Goal: Task Accomplishment & Management: Use online tool/utility

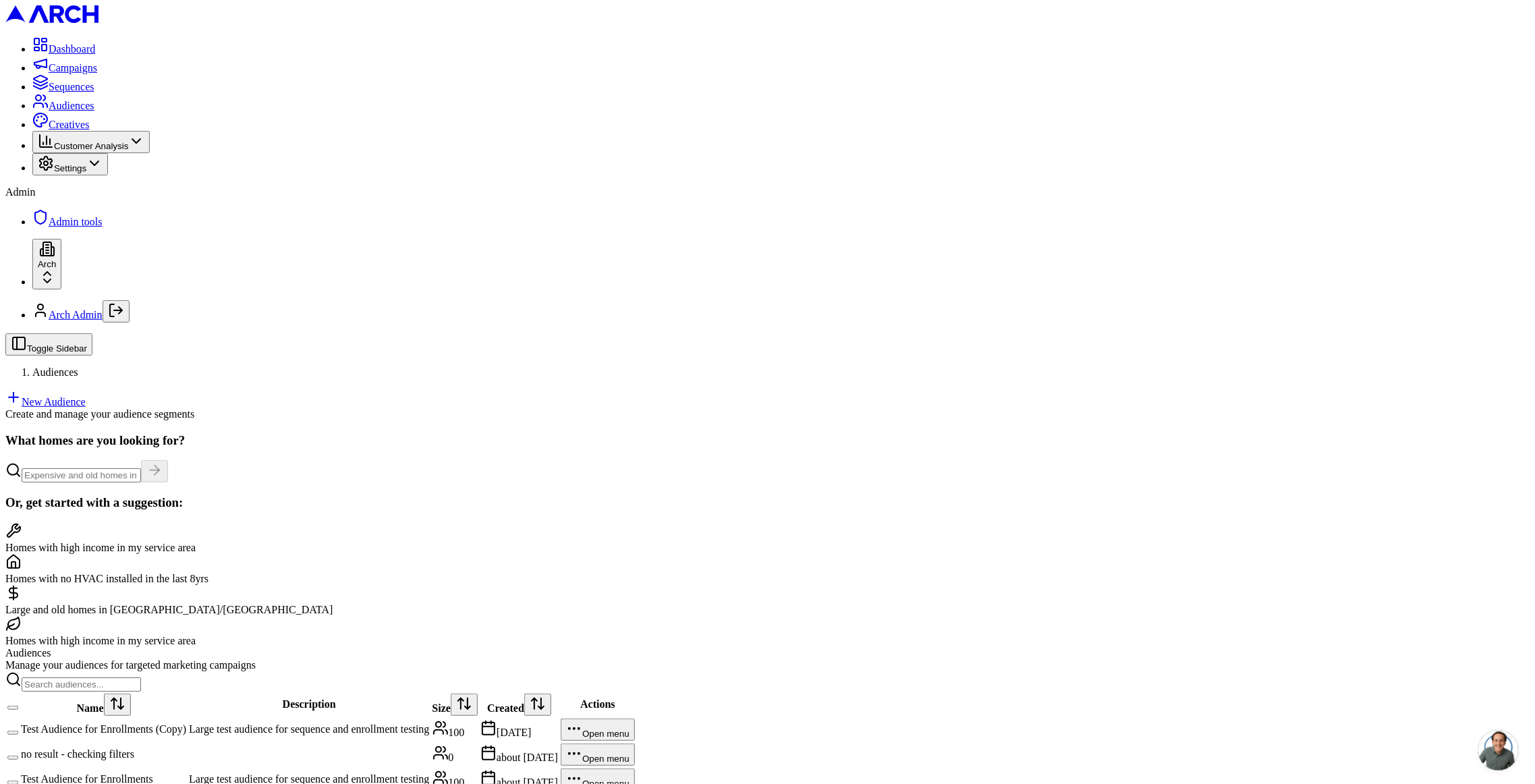
click at [71, 93] on span "Sequences" at bounding box center [71, 86] width 46 height 11
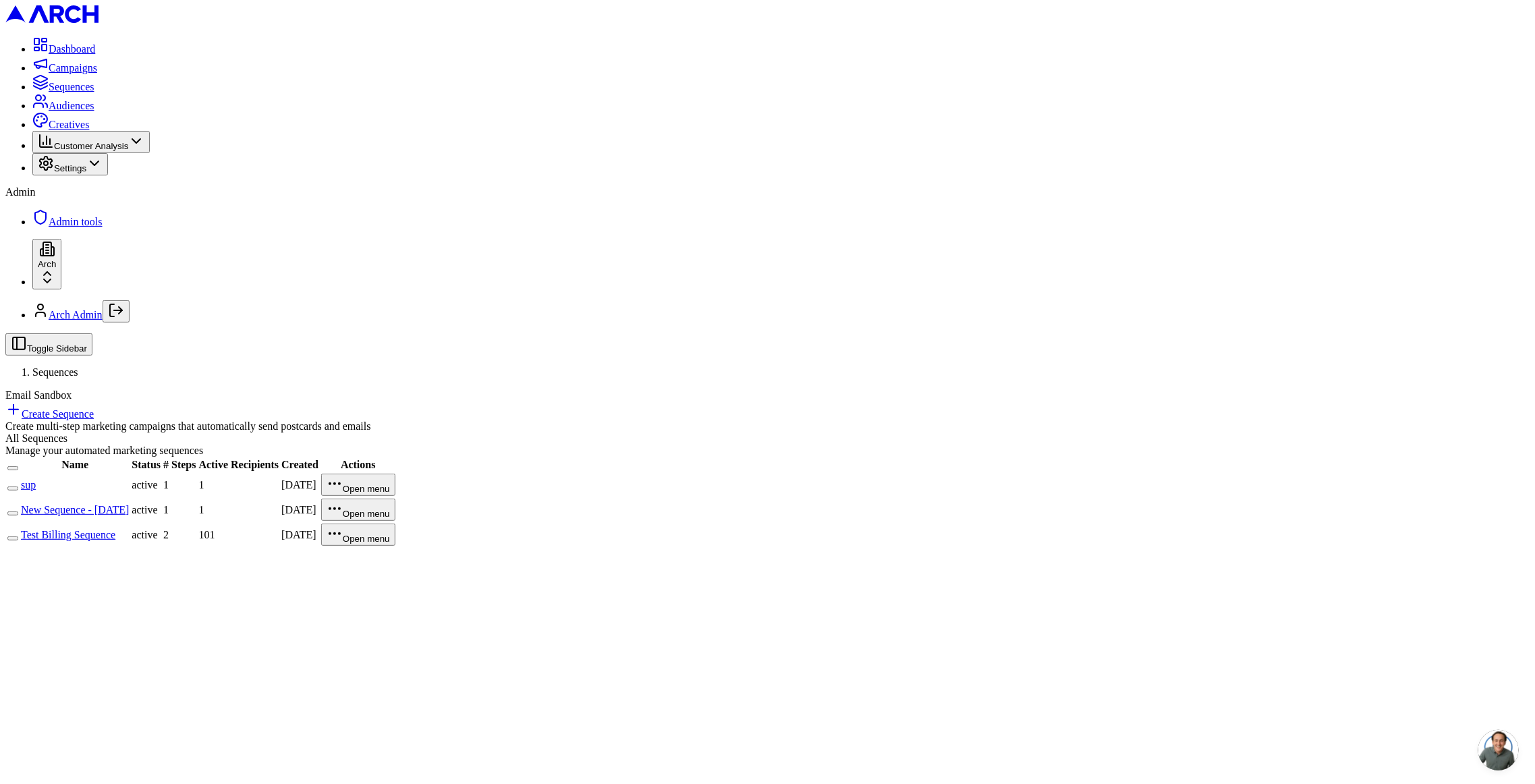
click at [36, 479] on link "sup" at bounding box center [28, 485] width 15 height 11
click at [116, 529] on link "Test Billing Sequence" at bounding box center [67, 535] width 94 height 11
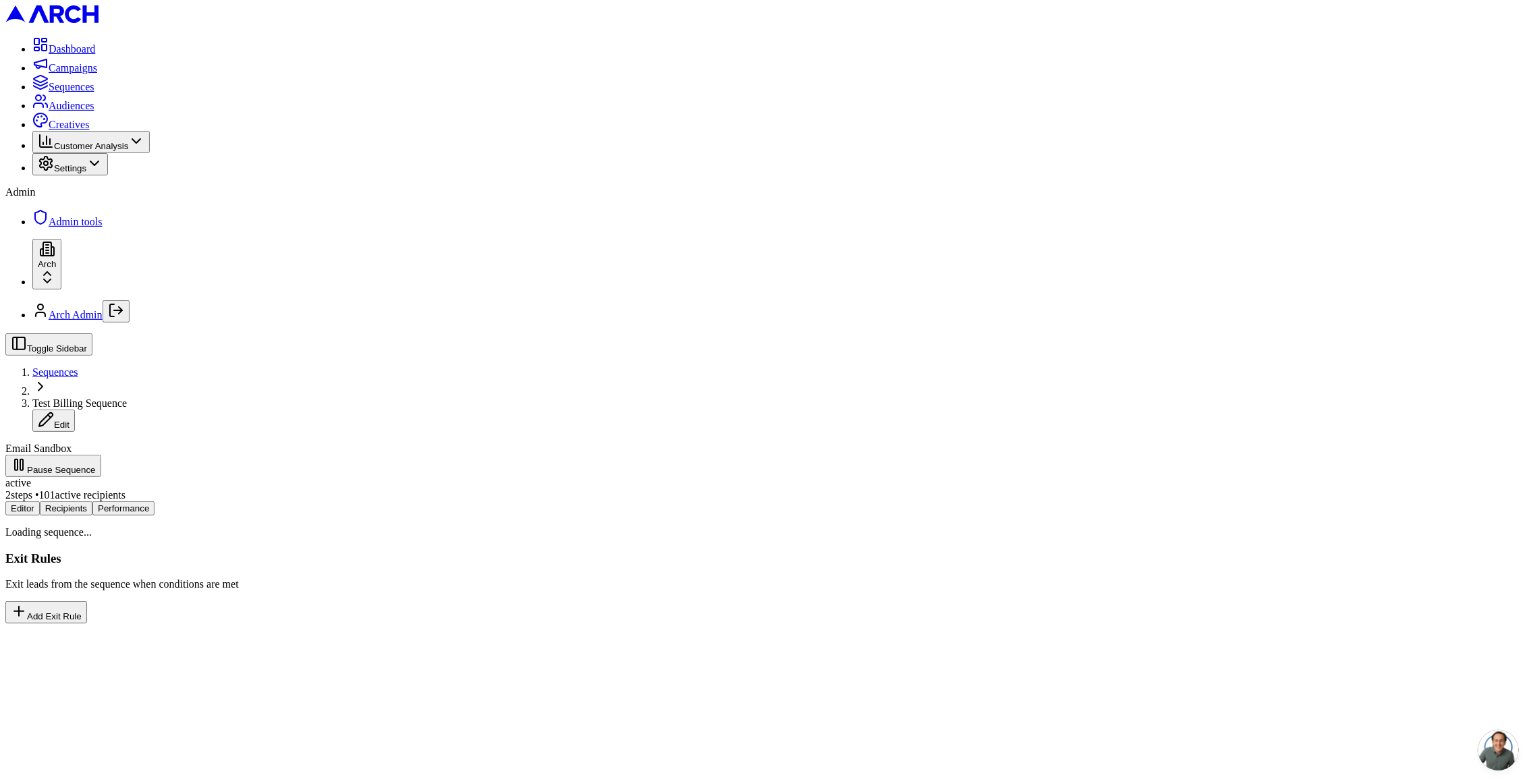
click at [282, 502] on div "Editor Recipients Performance Loading sequence... Exit Rules Exit leads from th…" at bounding box center [768, 562] width 1525 height 122
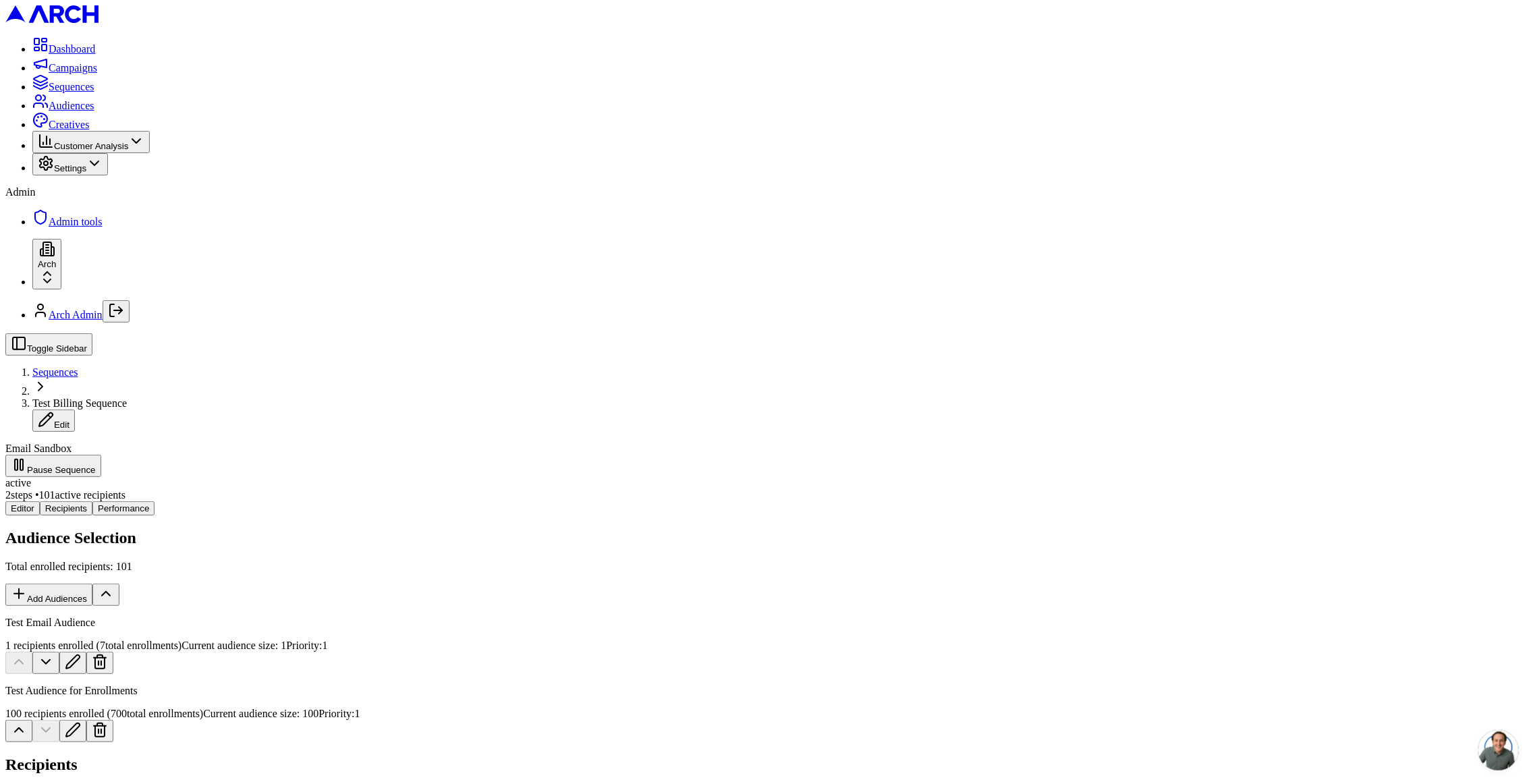
scroll to position [0, 0]
click at [66, 93] on span "Sequences" at bounding box center [71, 86] width 46 height 11
click at [78, 366] on span "Sequences" at bounding box center [55, 372] width 46 height 11
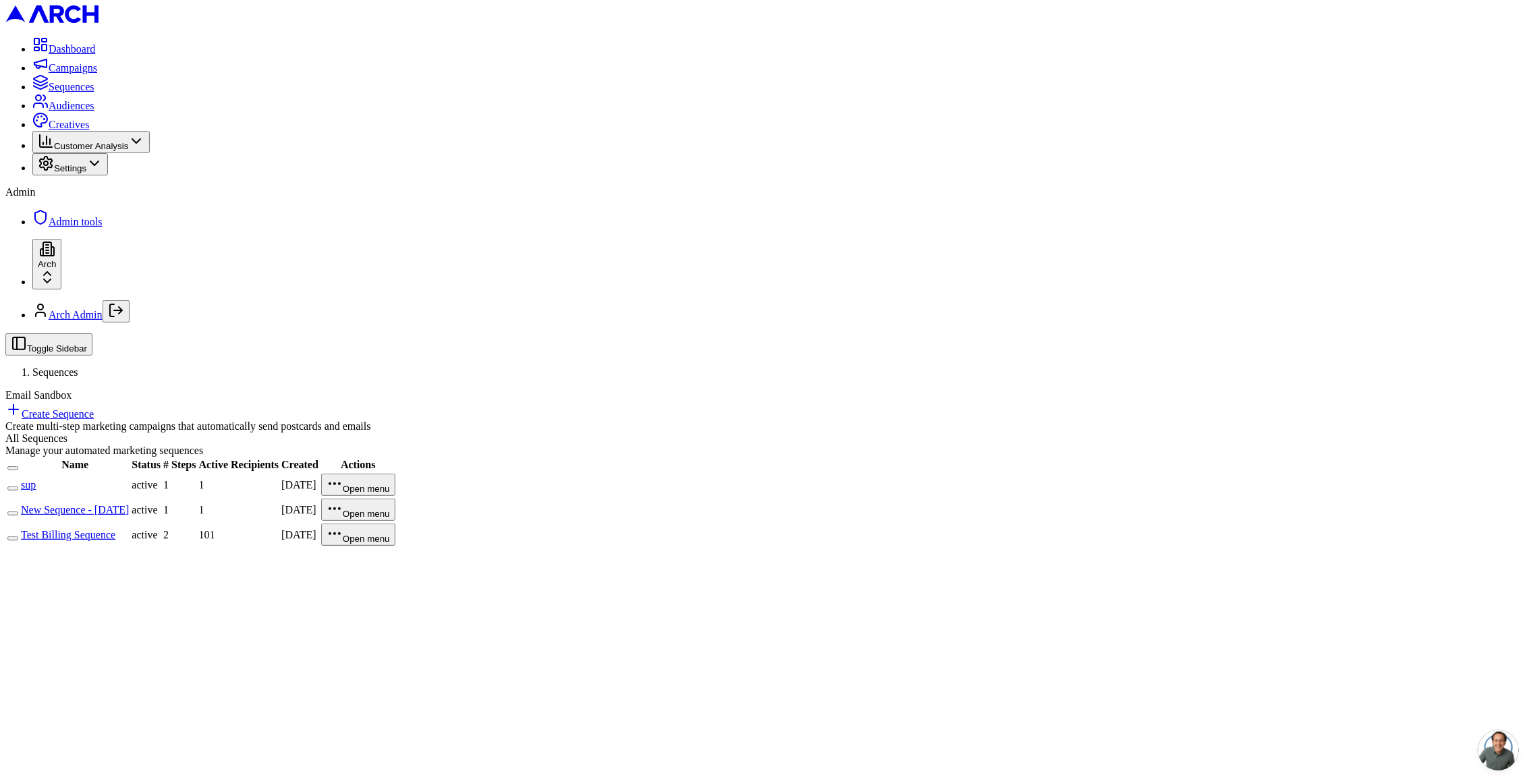
click at [36, 479] on link "sup" at bounding box center [28, 485] width 15 height 11
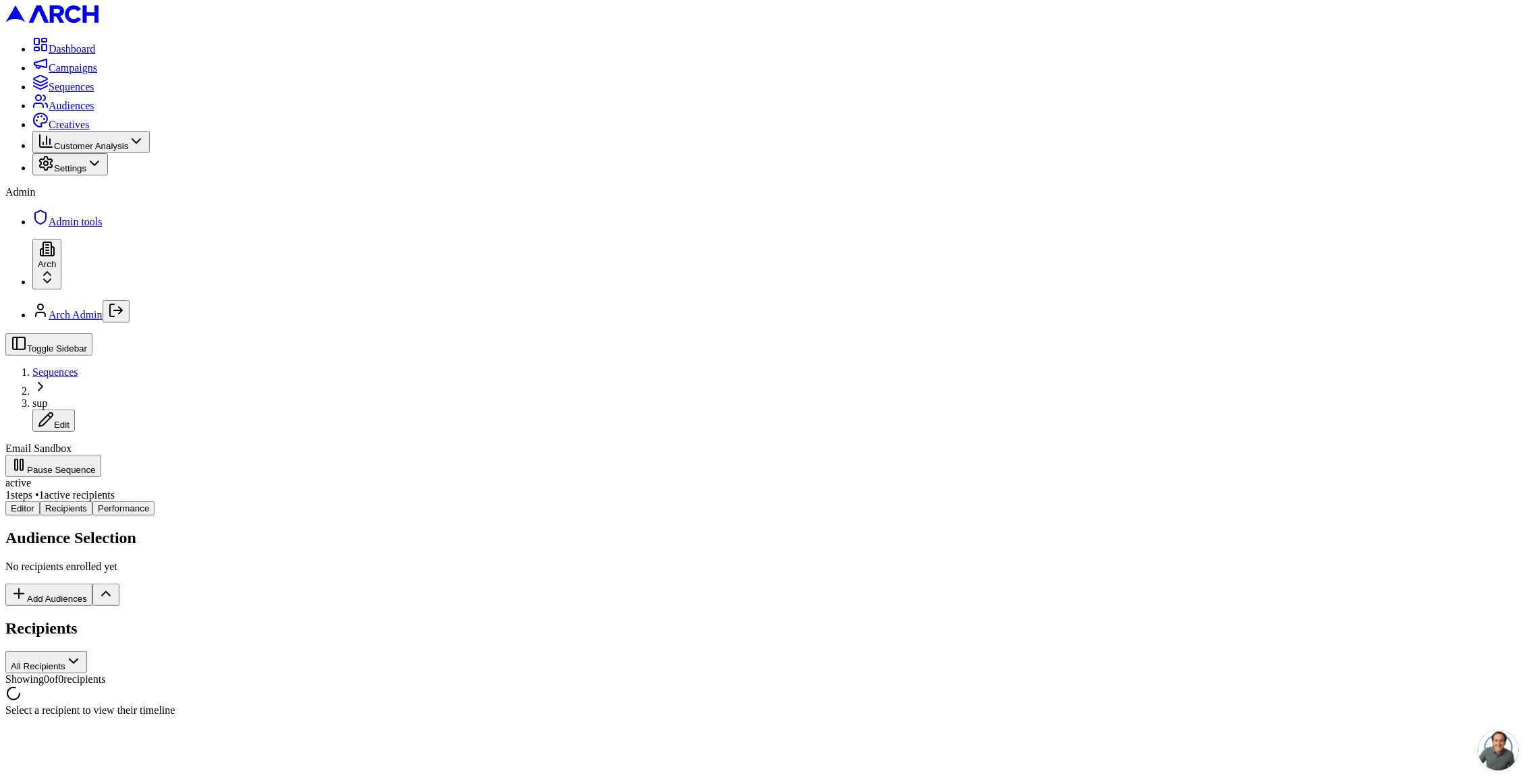
click at [275, 502] on div "Editor Recipients Performance Audience Selection No recipients enrolled yet Add…" at bounding box center [768, 609] width 1525 height 215
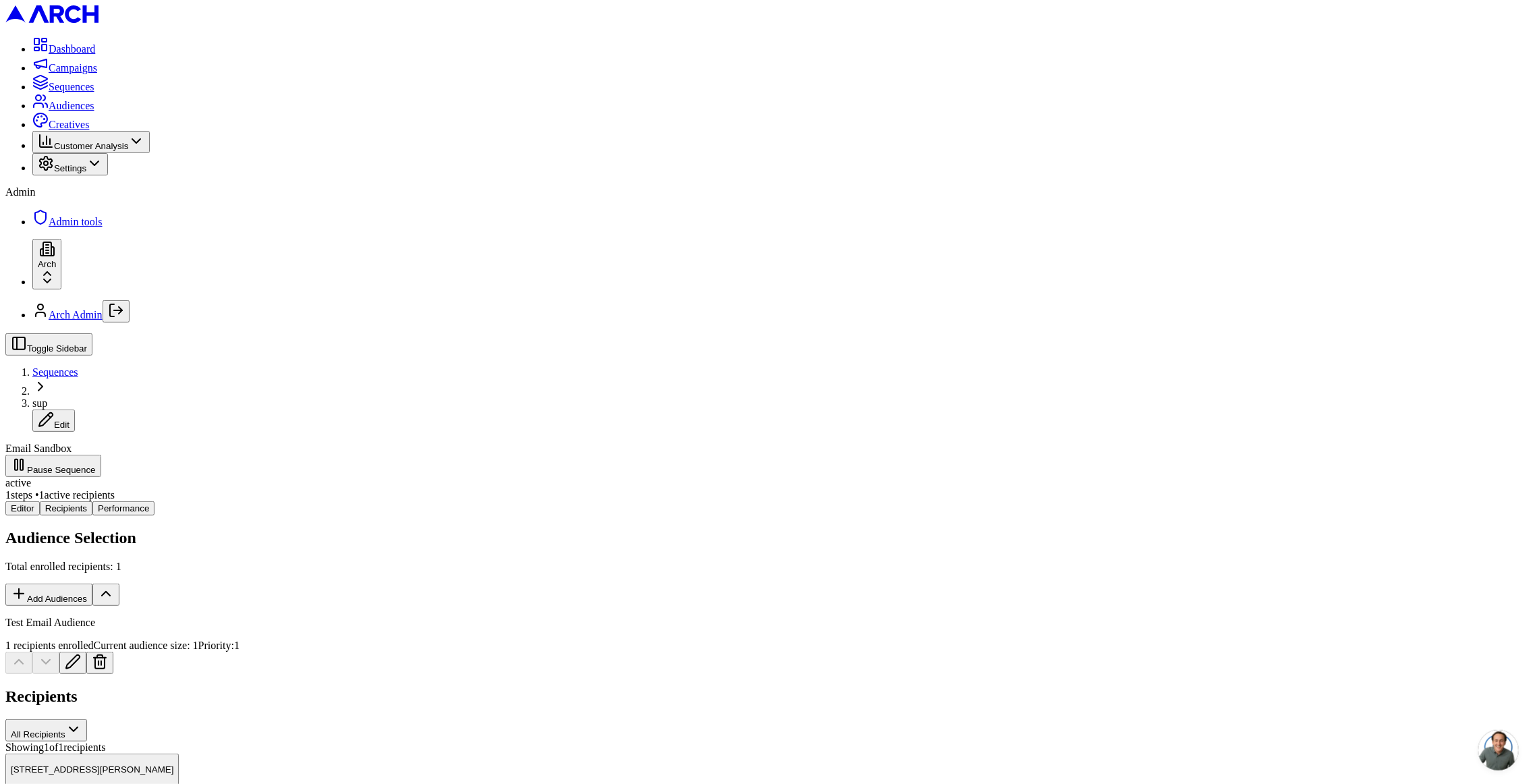
click at [40, 502] on button "Editor" at bounding box center [22, 509] width 34 height 14
click at [78, 366] on span "Sequences" at bounding box center [55, 372] width 46 height 11
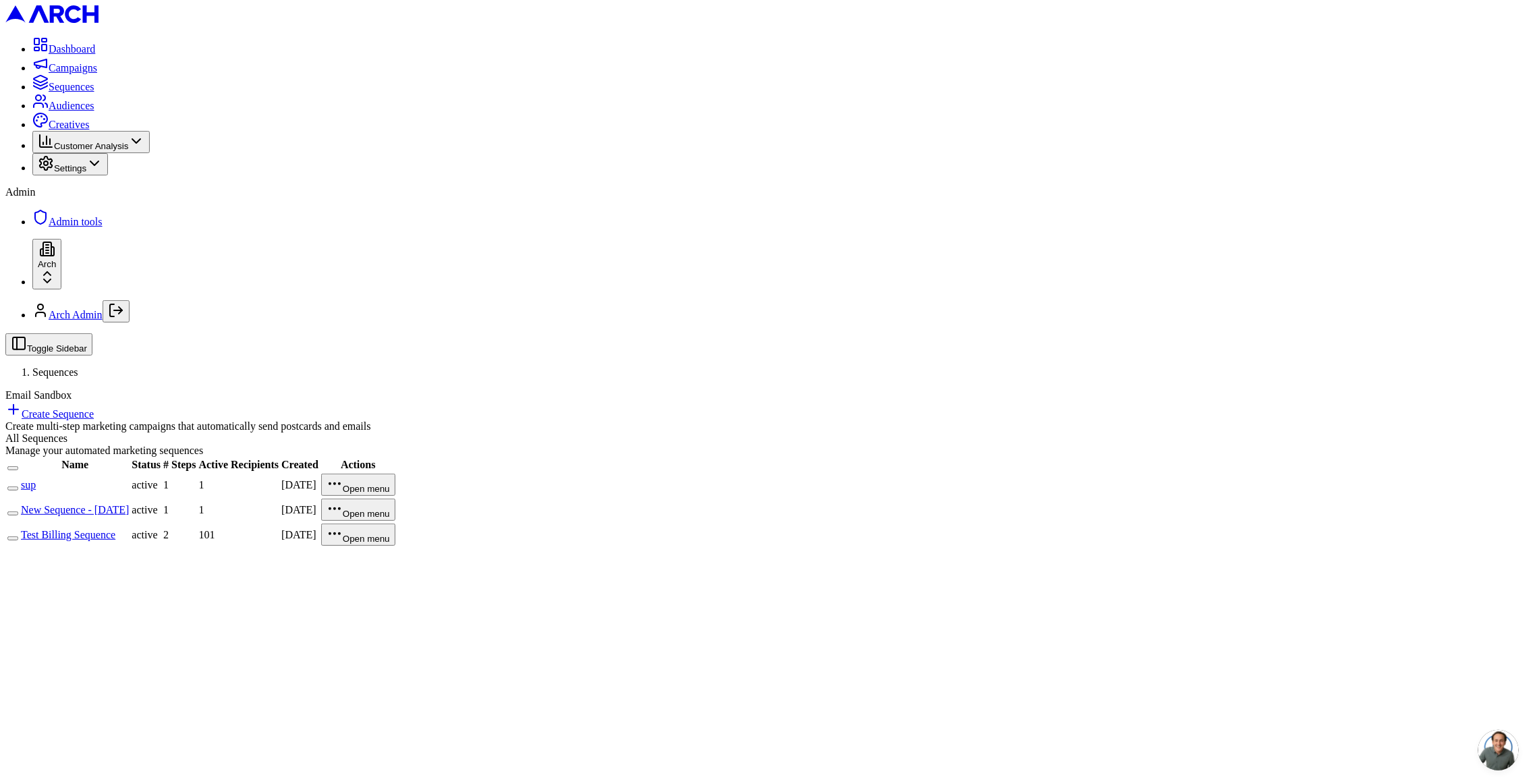
click at [1428, 333] on div "Toggle Sidebar Sequences Email Sandbox Create Sequence Create multi-step market…" at bounding box center [768, 382] width 1525 height 99
click at [94, 408] on link "Create Sequence" at bounding box center [50, 414] width 89 height 11
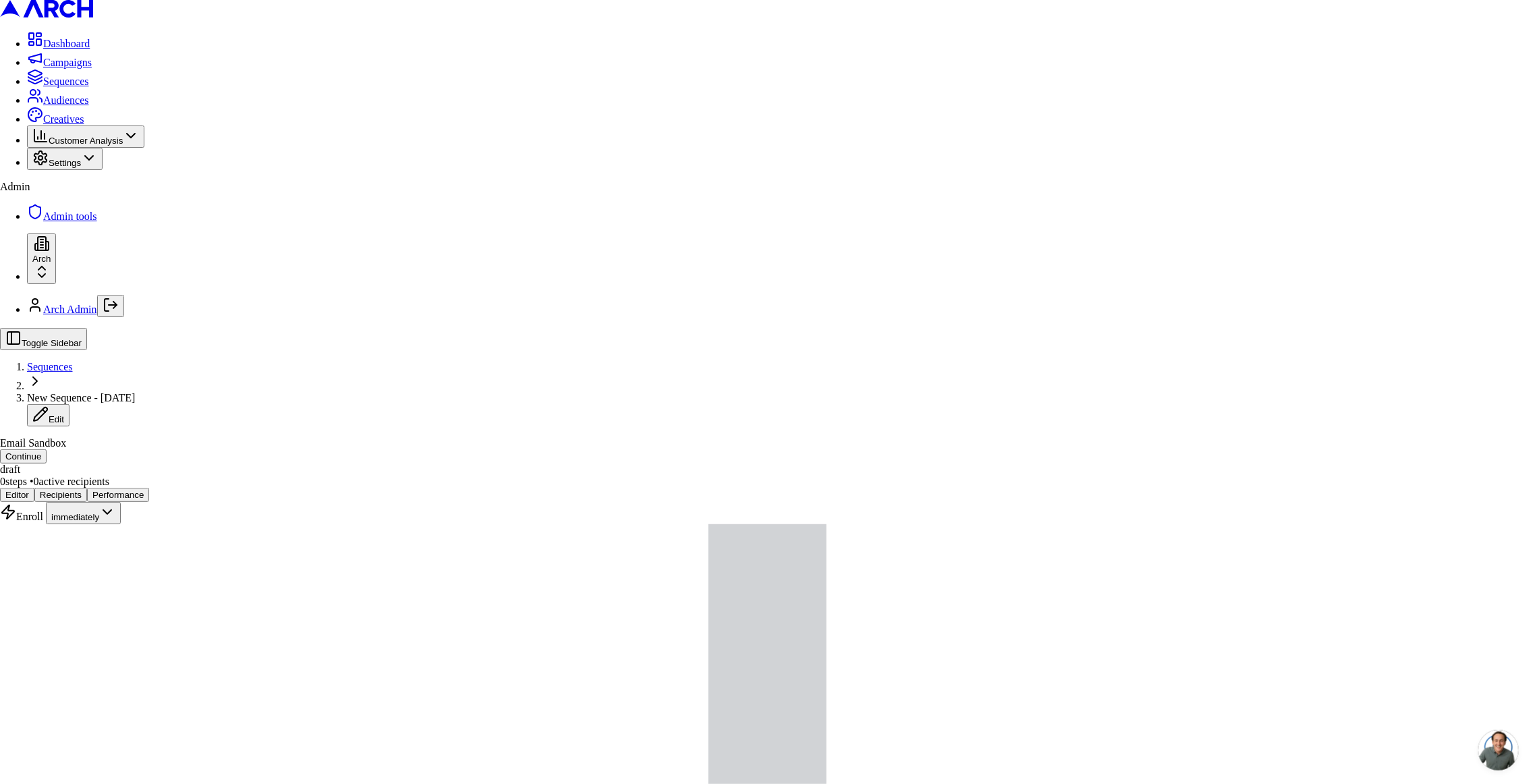
type input "test"
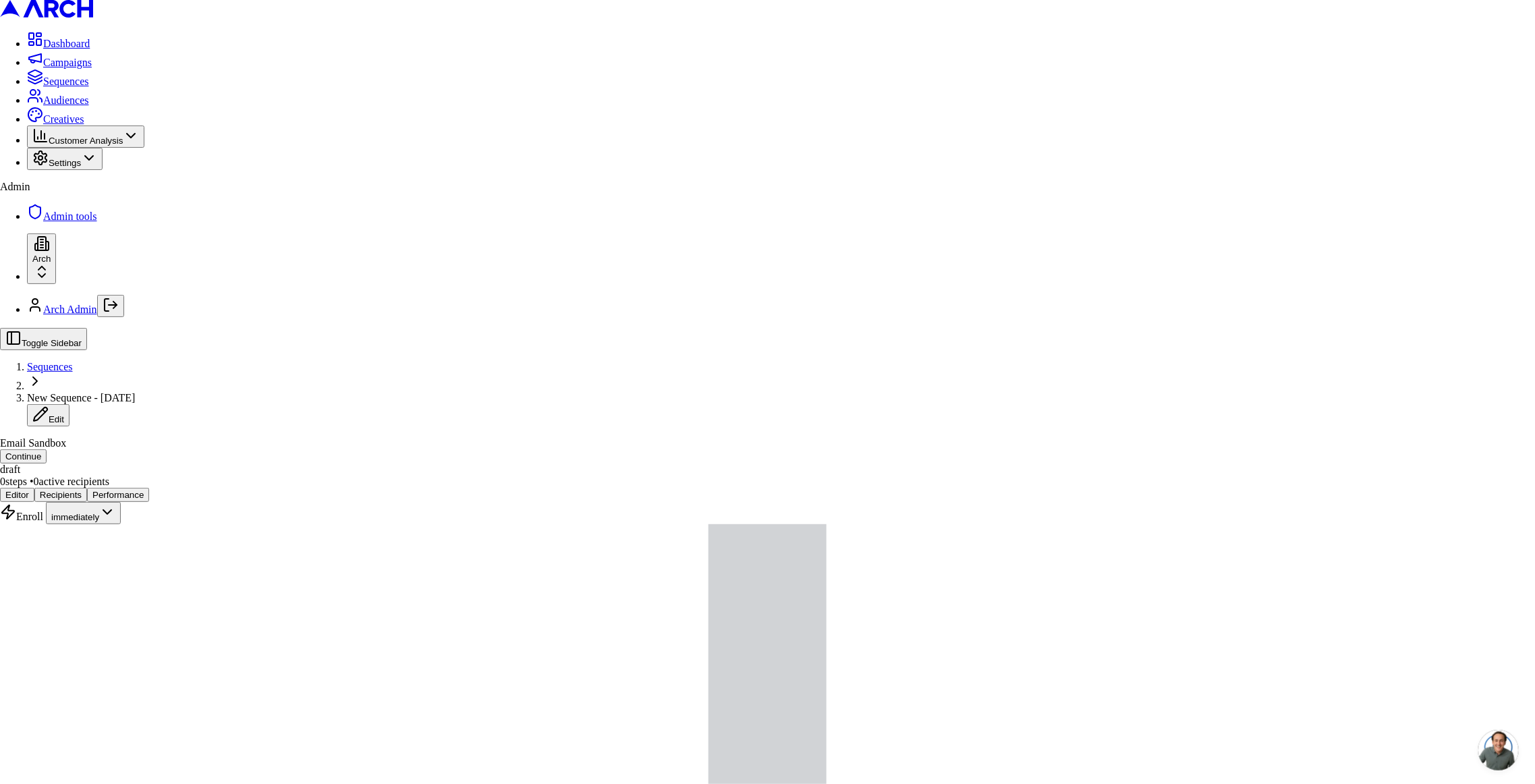
drag, startPoint x: 586, startPoint y: 302, endPoint x: 606, endPoint y: 305, distance: 20.2
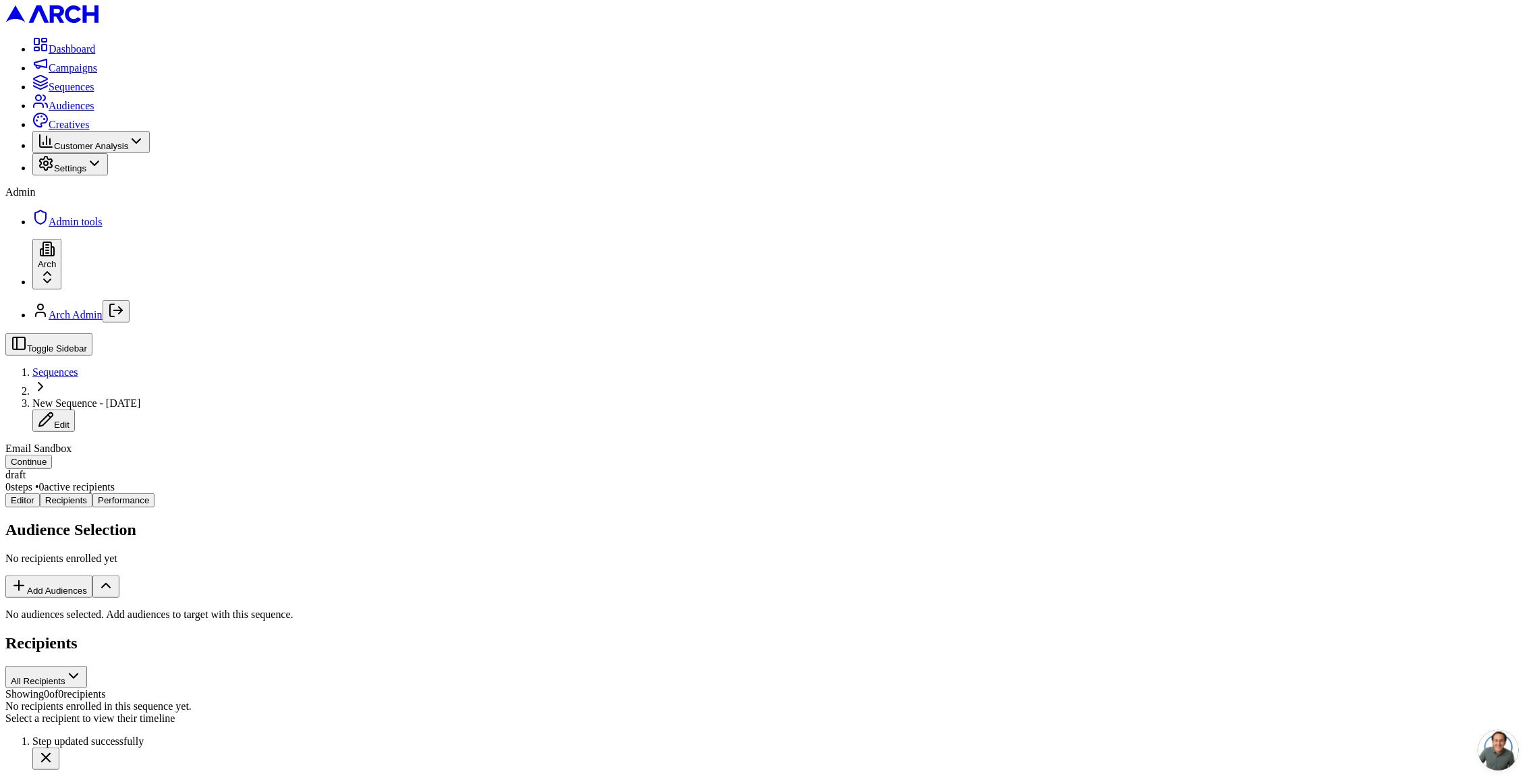
click at [93, 576] on button "Add Audiences" at bounding box center [49, 587] width 87 height 22
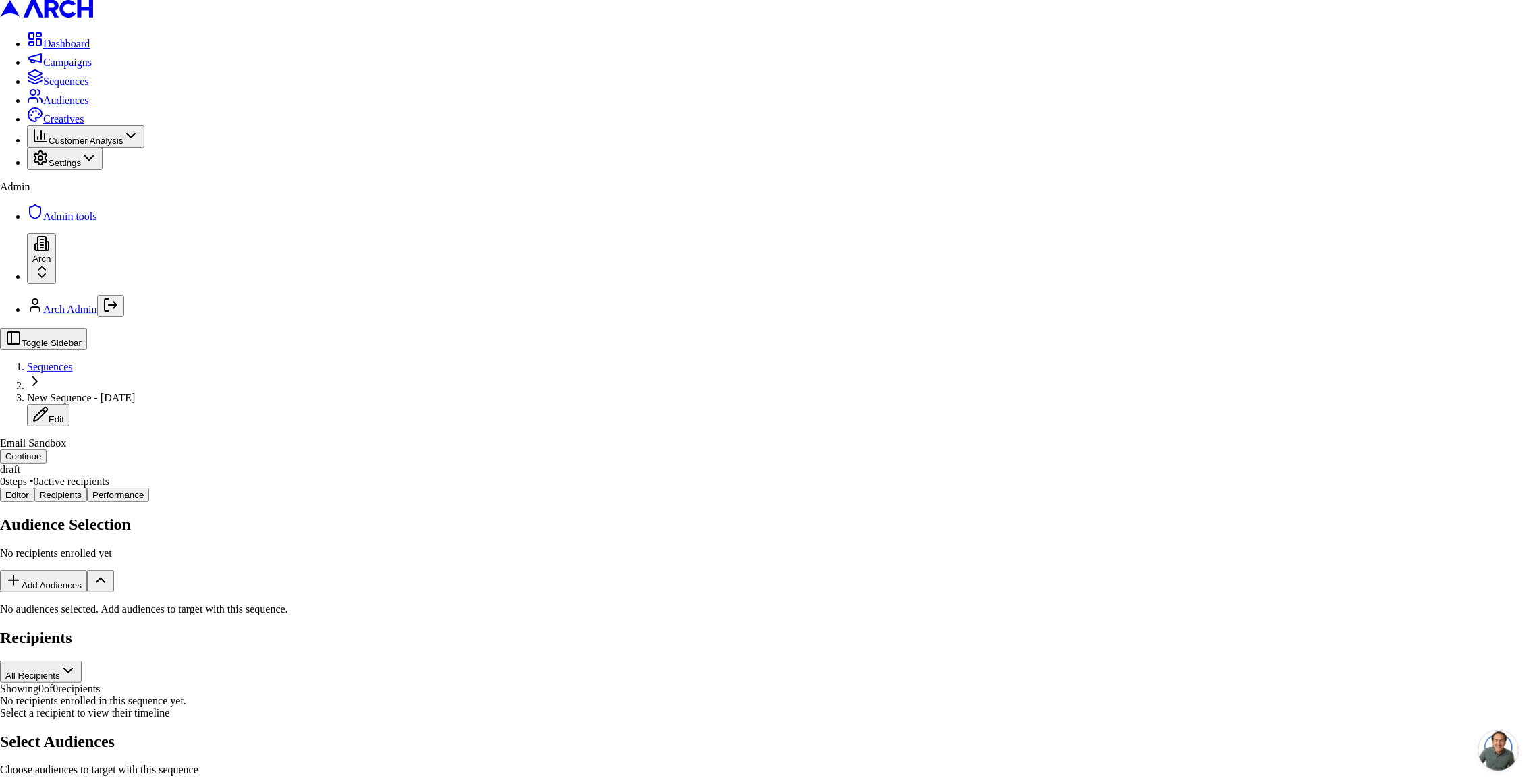
drag, startPoint x: 663, startPoint y: 521, endPoint x: 676, endPoint y: 521, distance: 13.0
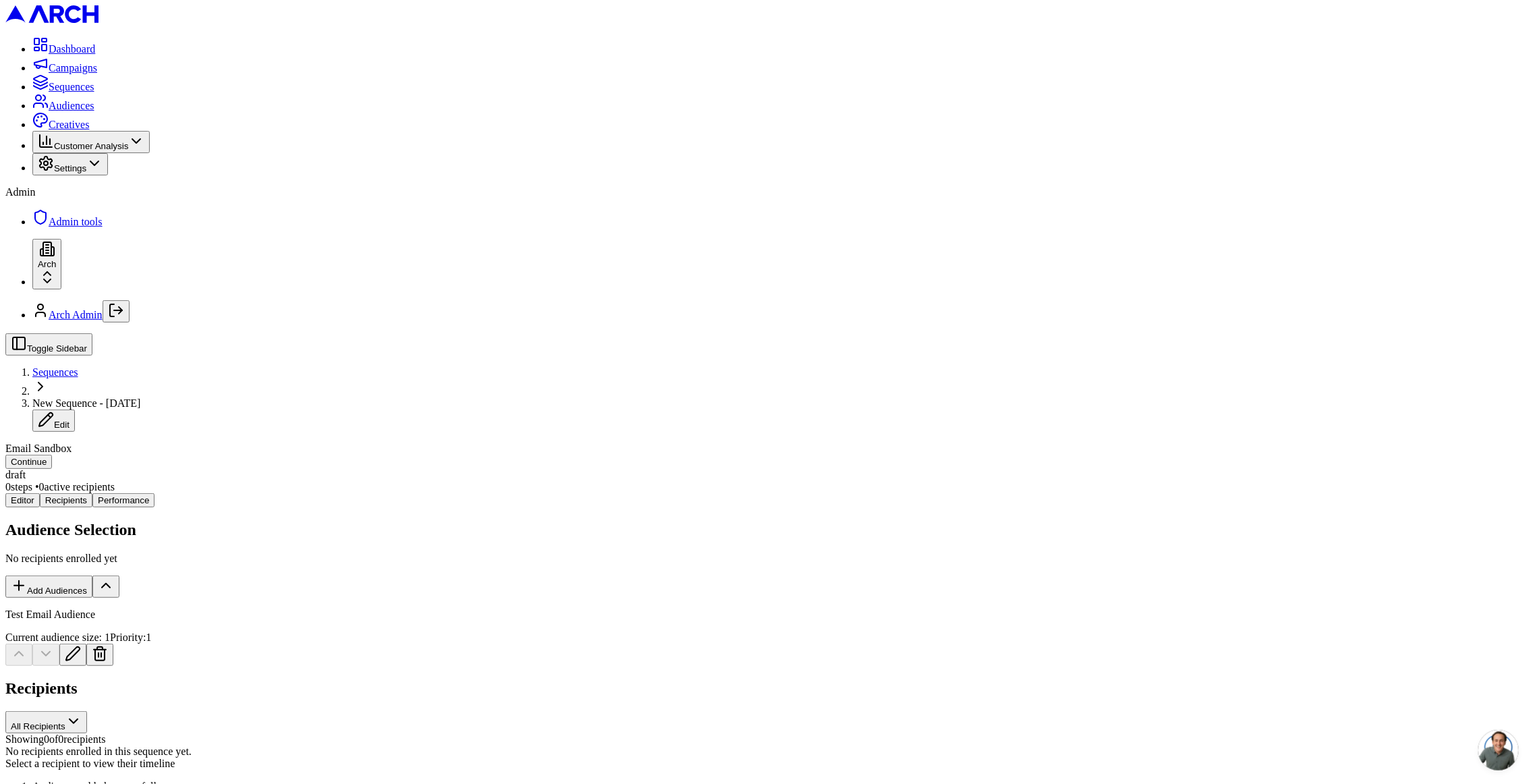
click at [52, 455] on button "Continue" at bounding box center [28, 462] width 47 height 14
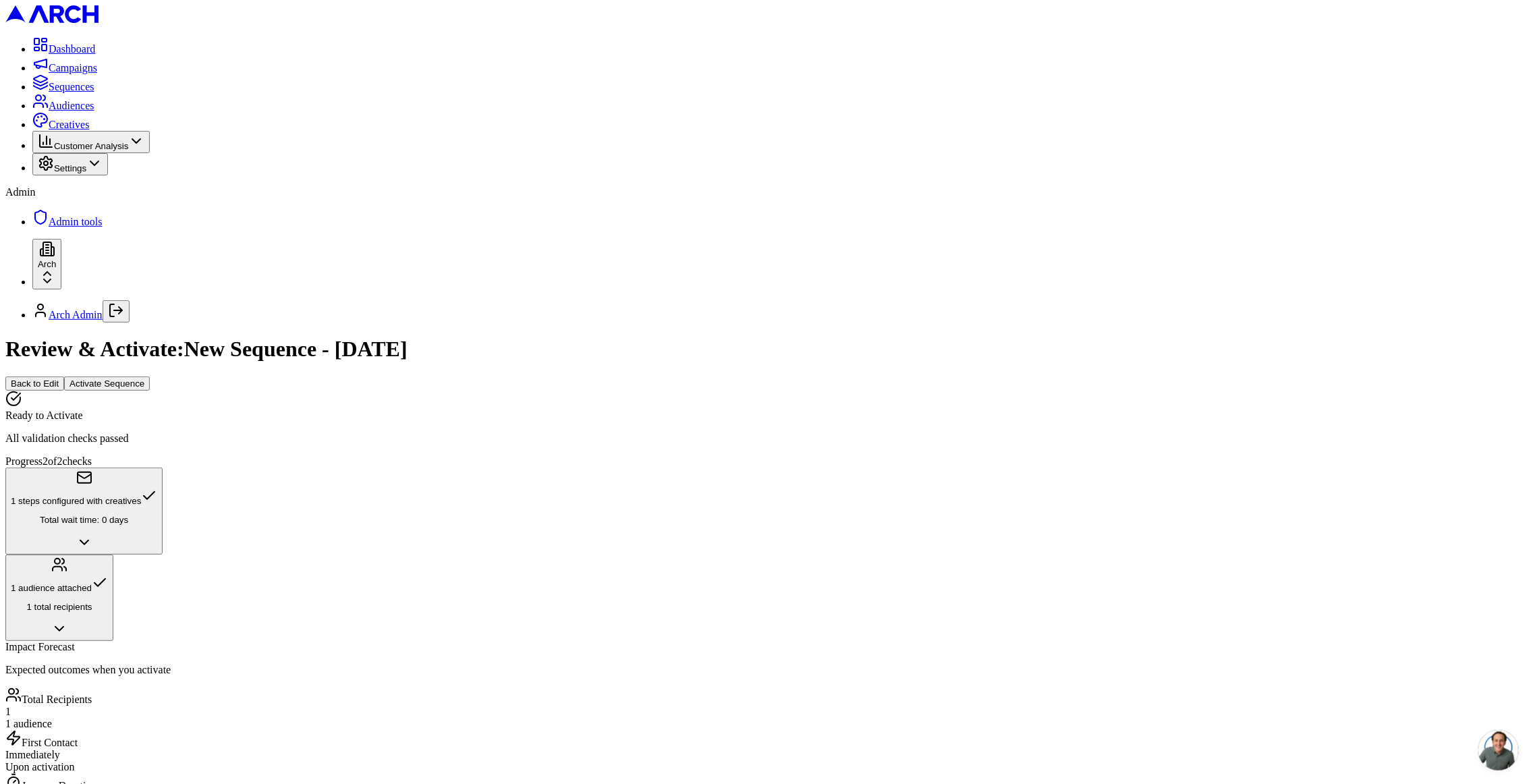
scroll to position [286, 0]
click at [150, 377] on button "Activate Sequence" at bounding box center [107, 384] width 85 height 14
